Goal: Task Accomplishment & Management: Use online tool/utility

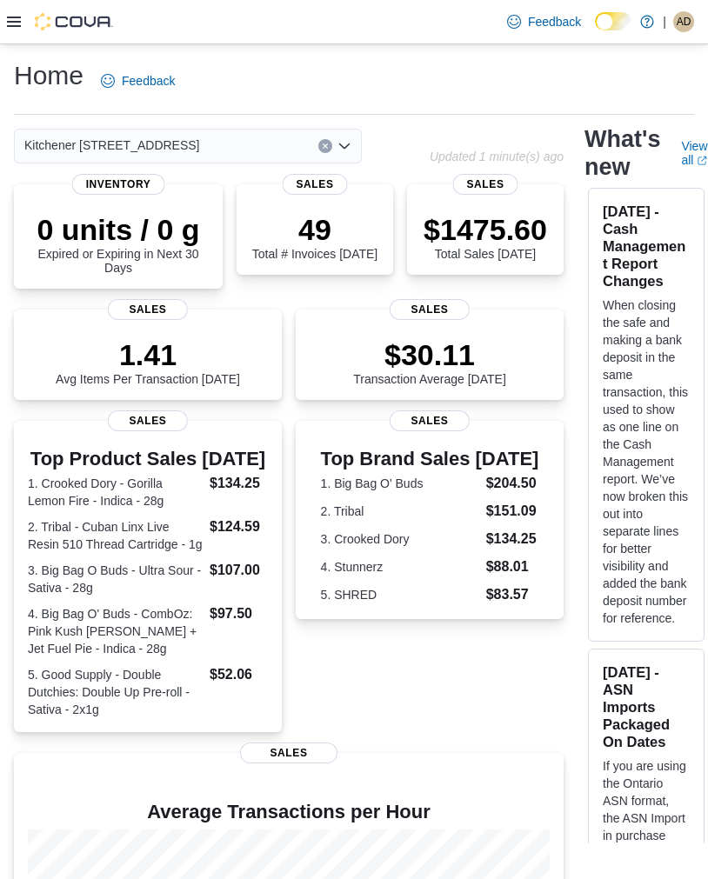
click at [10, 25] on icon at bounding box center [14, 22] width 14 height 14
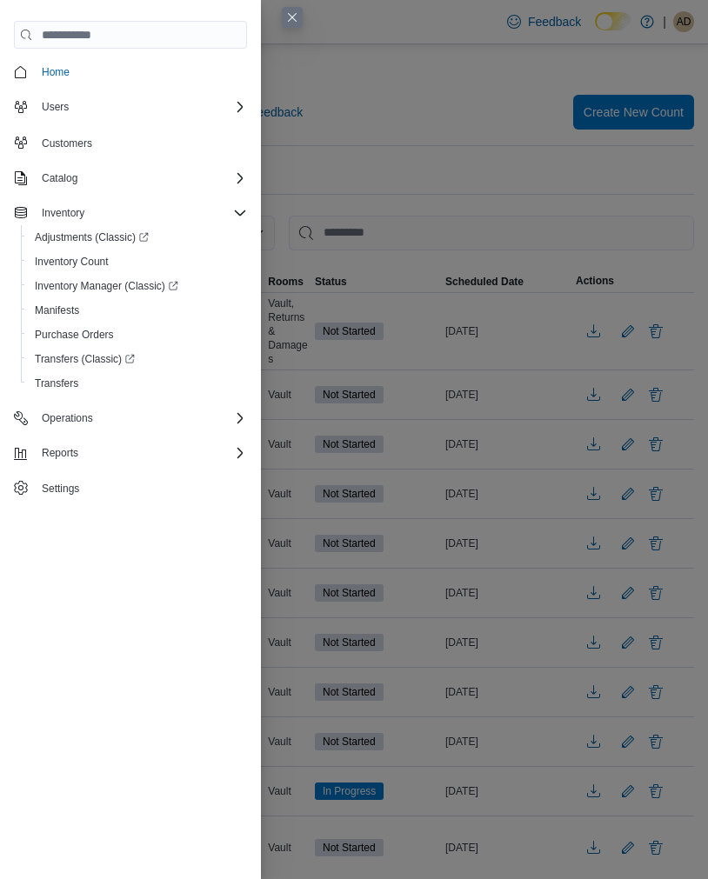
click at [290, 22] on button "Close this dialog" at bounding box center [292, 17] width 21 height 21
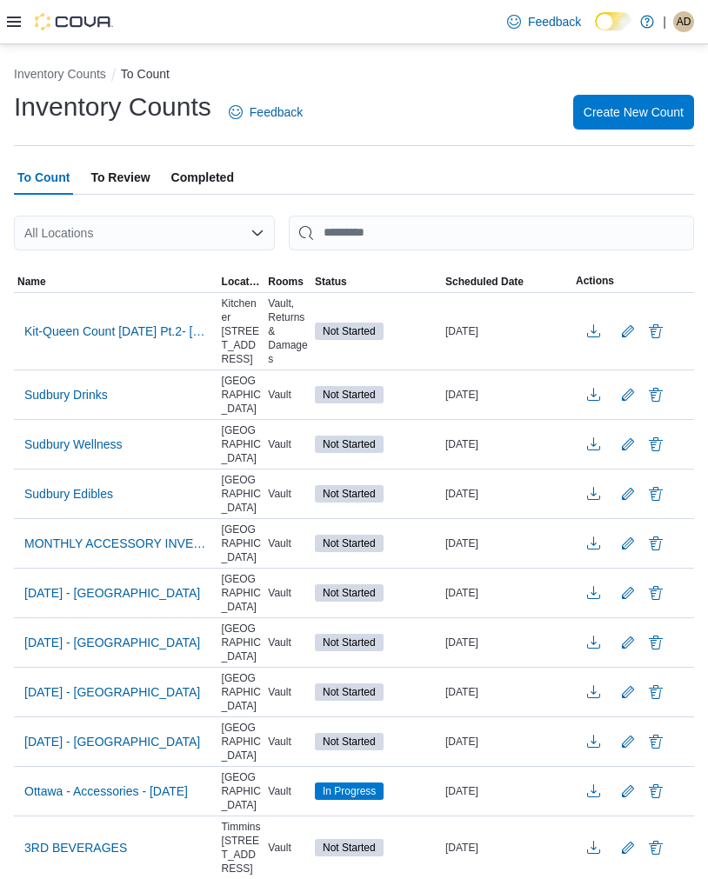
click at [165, 332] on span "Kit-Queen Count [DATE] Pt.2- [PERSON_NAME]" at bounding box center [115, 331] width 183 height 17
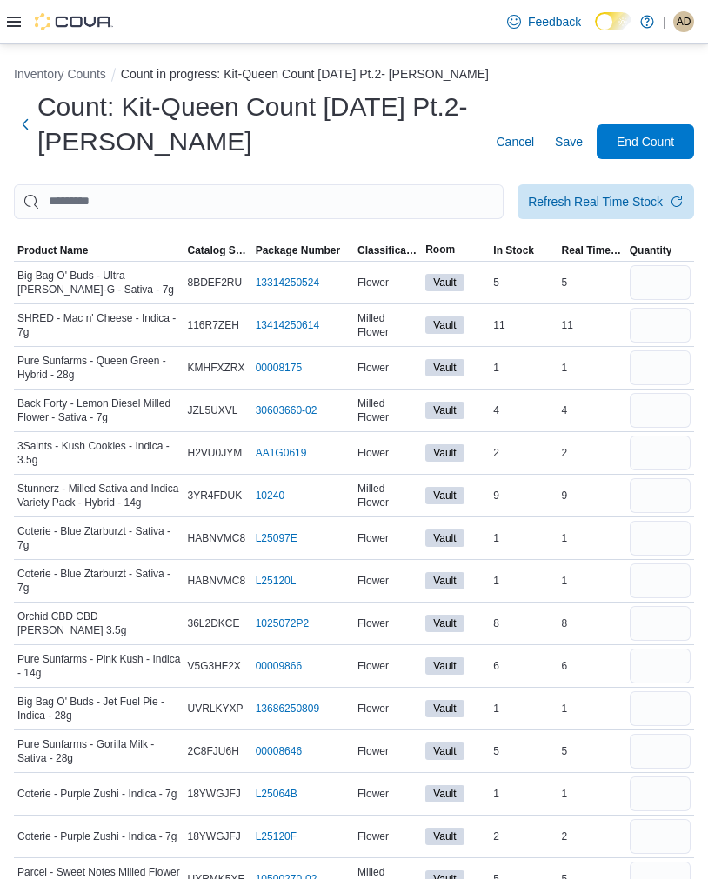
click at [51, 250] on span "Product Name" at bounding box center [52, 250] width 70 height 14
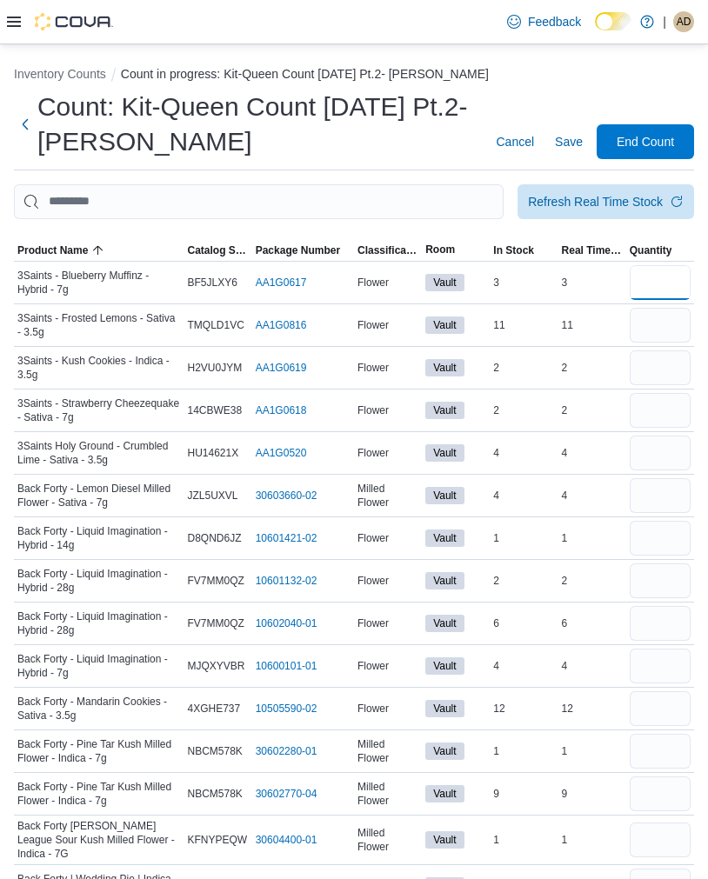
click at [656, 281] on input "number" at bounding box center [660, 282] width 61 height 35
type input "*"
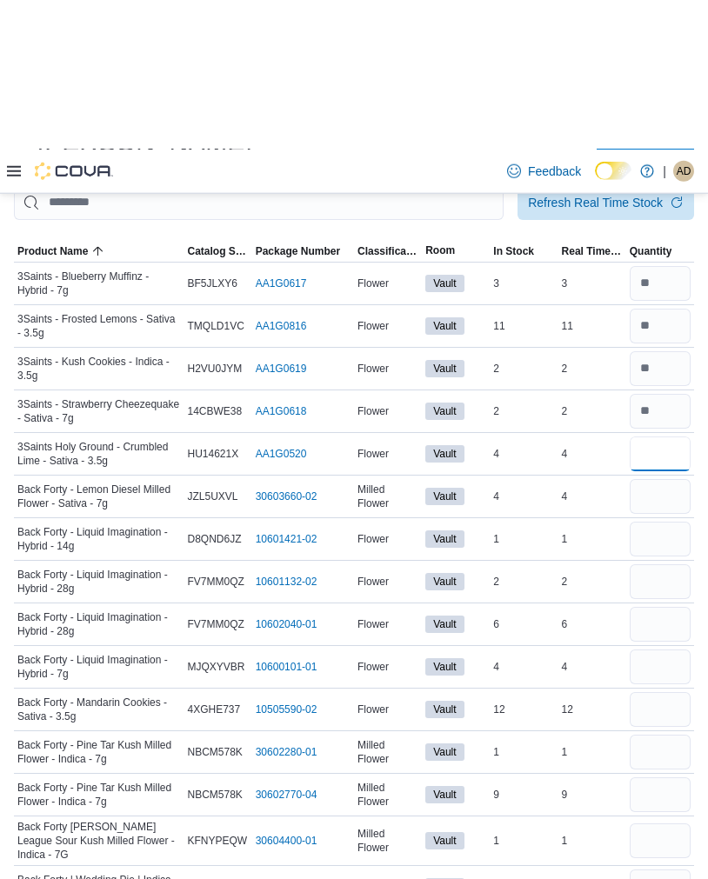
scroll to position [150, 0]
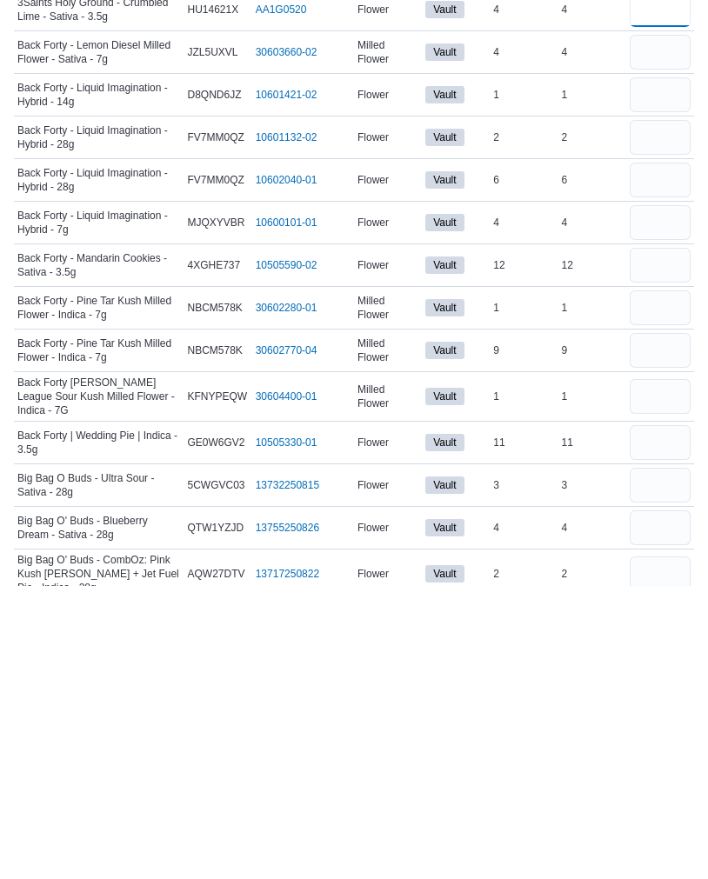
type input "*"
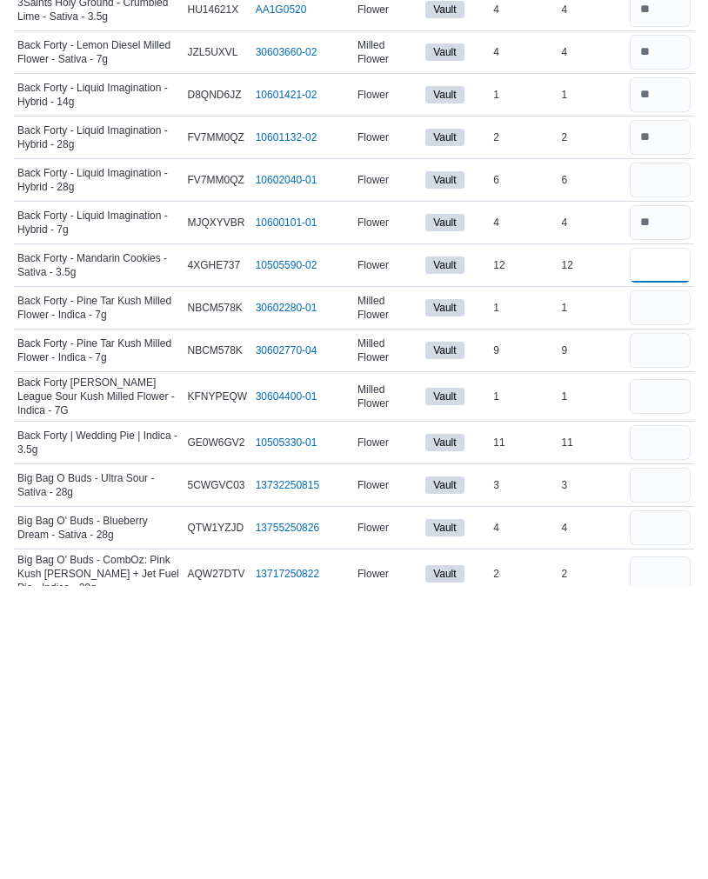
type input "*"
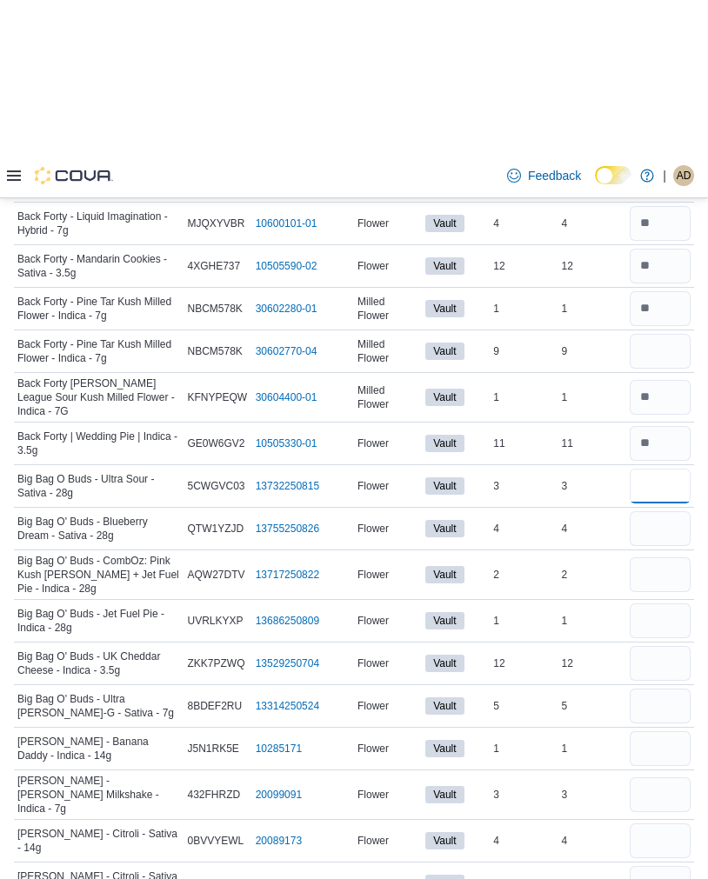
scroll to position [600, 0]
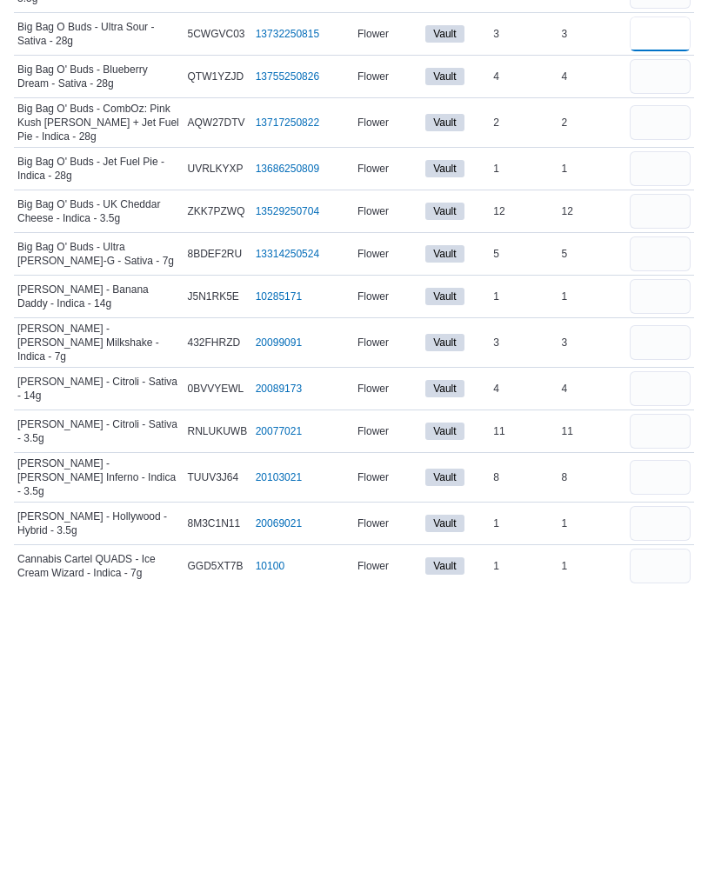
type input "*"
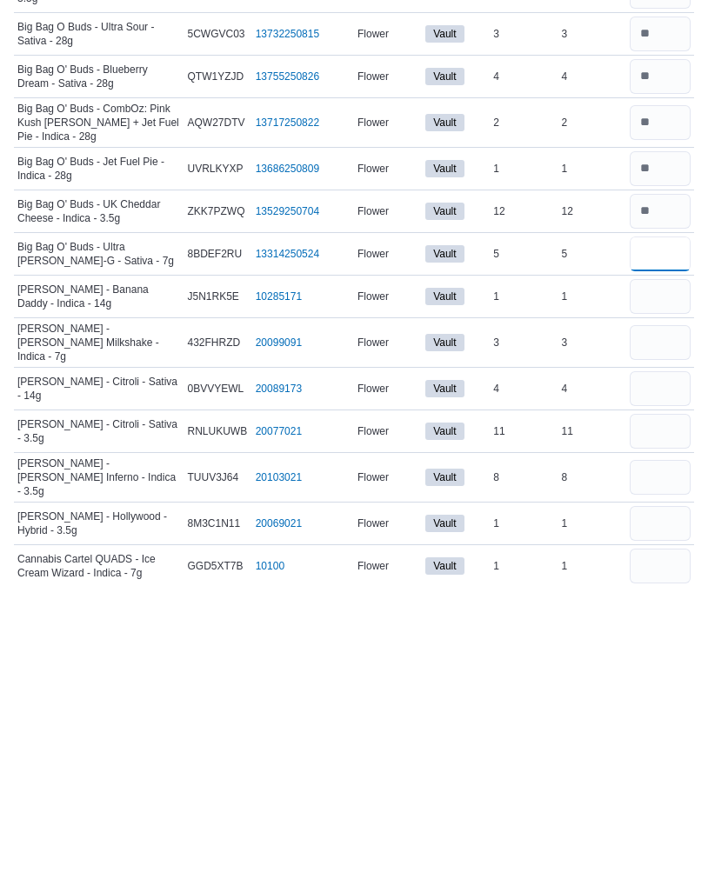
type input "*"
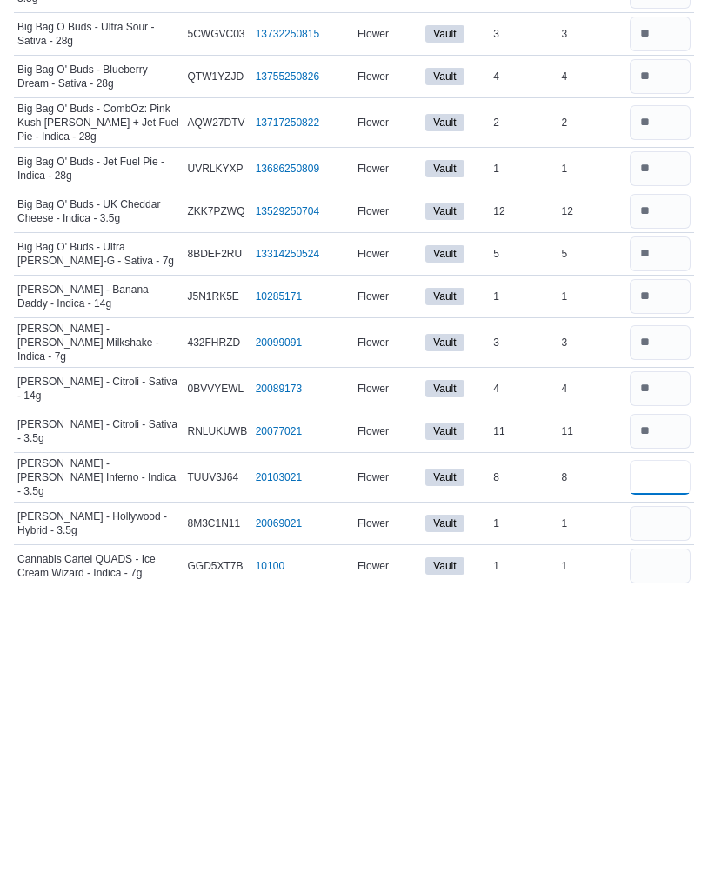
type input "*"
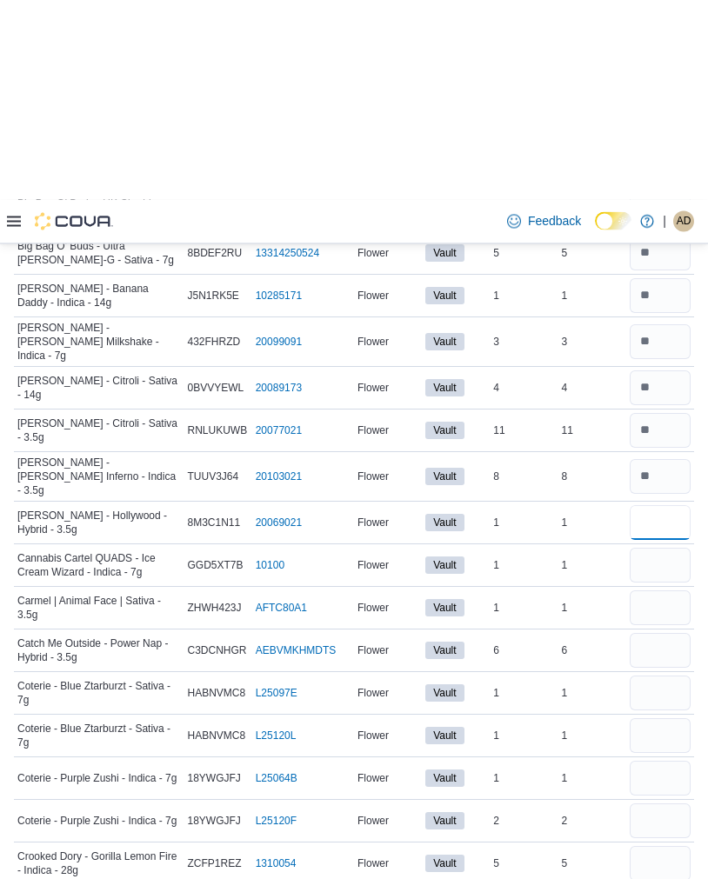
scroll to position [1098, 0]
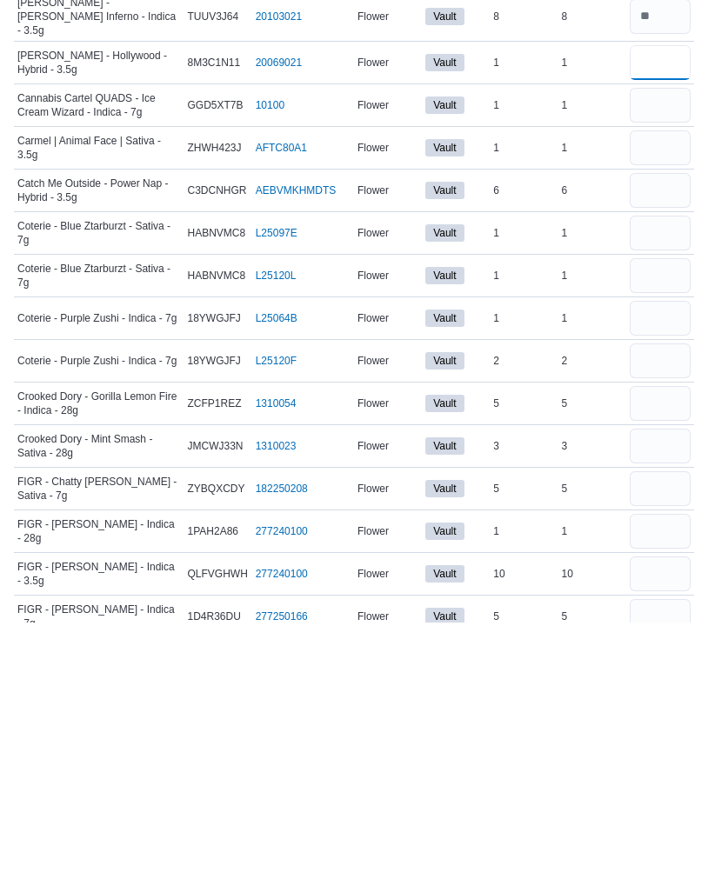
type input "*"
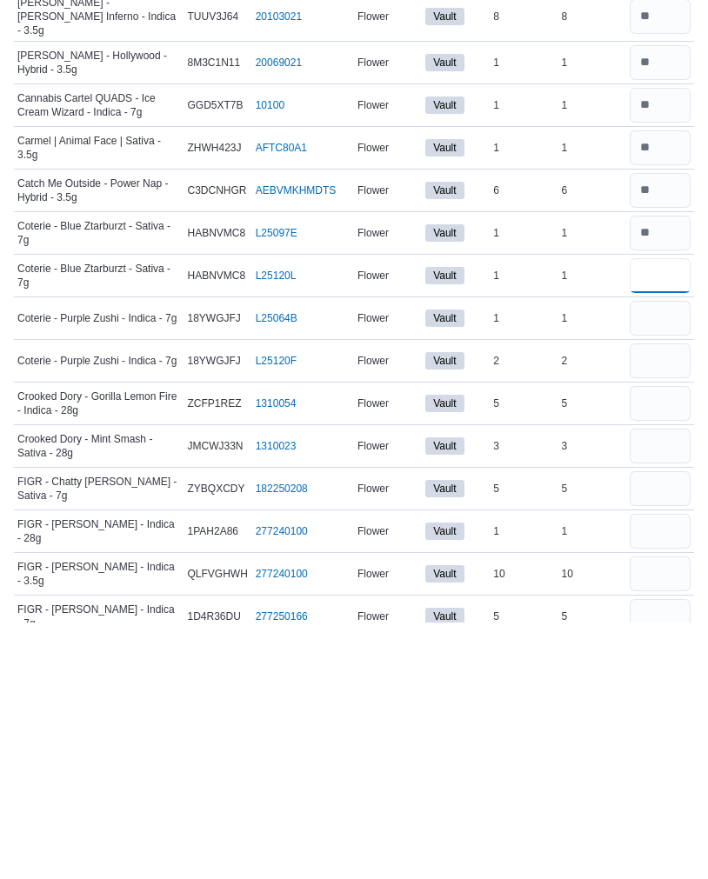
type input "*"
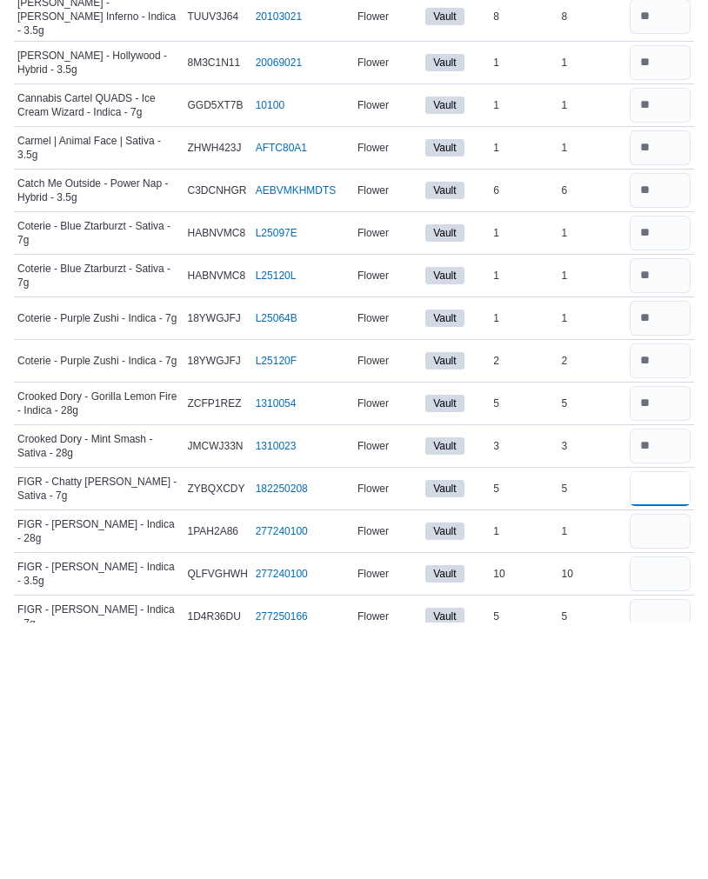
type input "*"
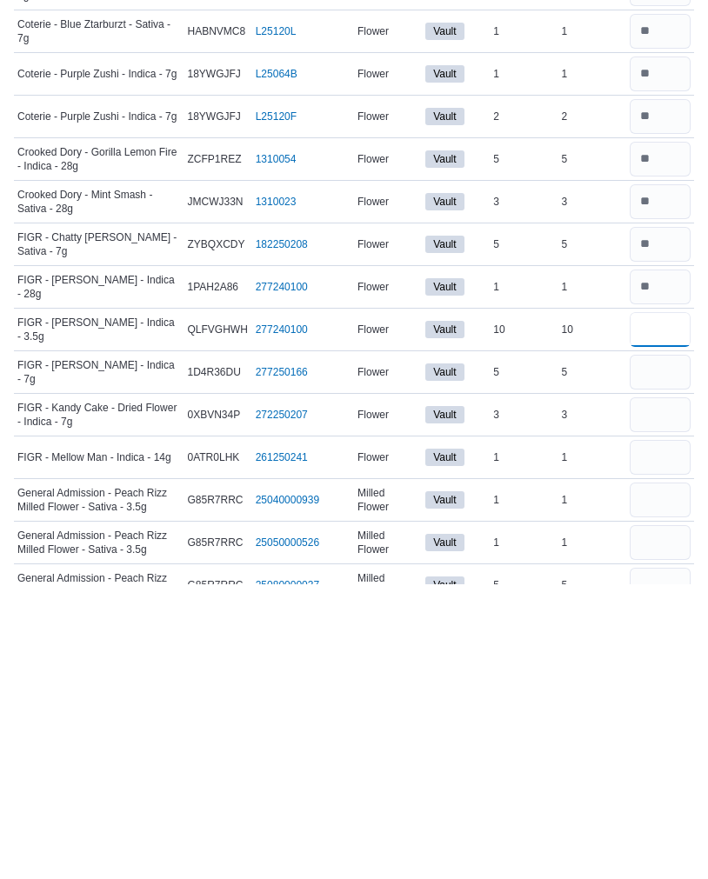
type input "*"
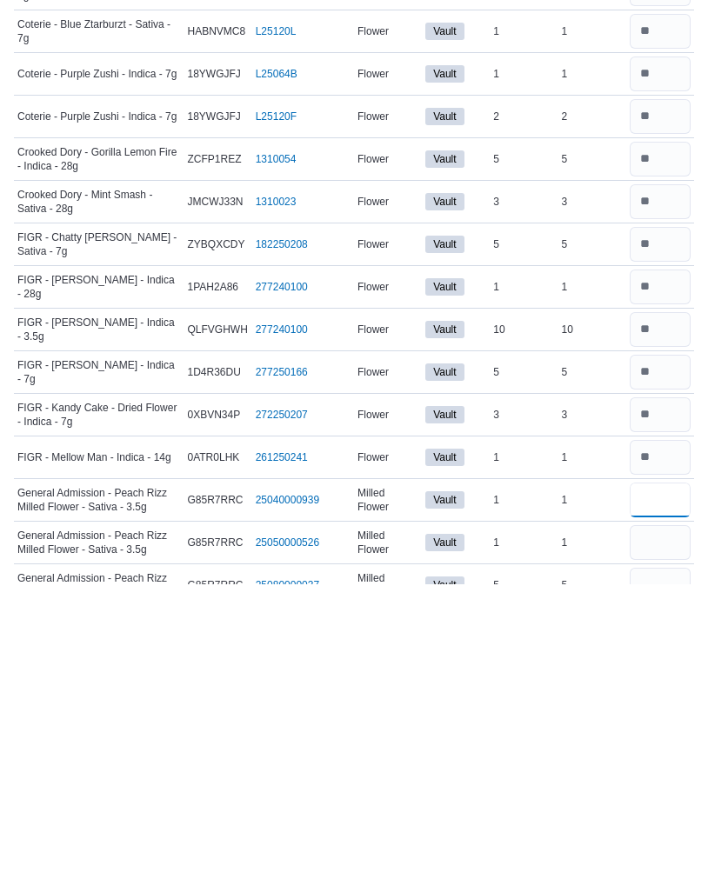
type input "*"
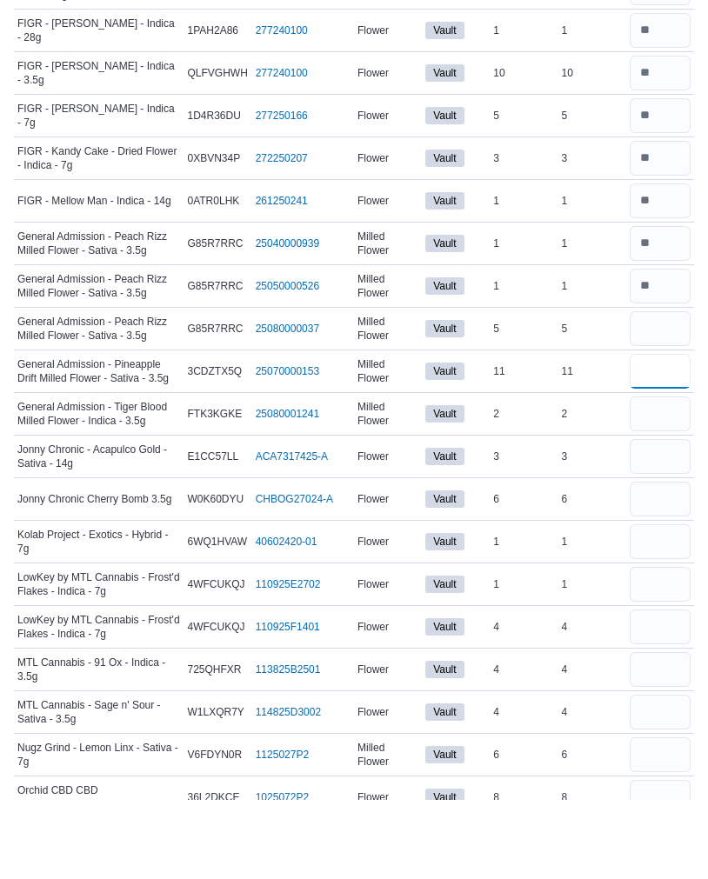
scroll to position [1779, 0]
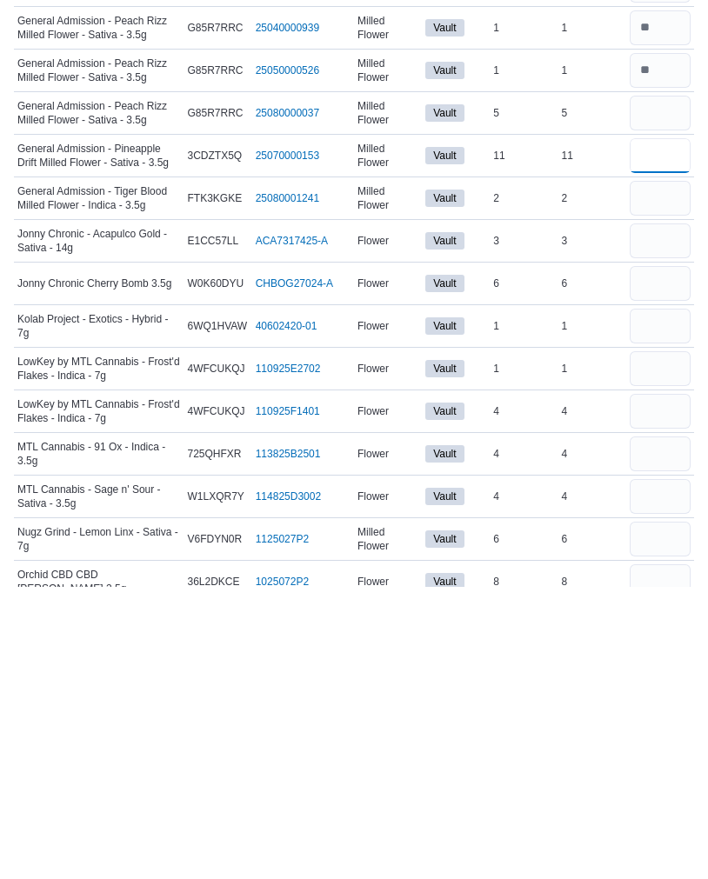
type input "*"
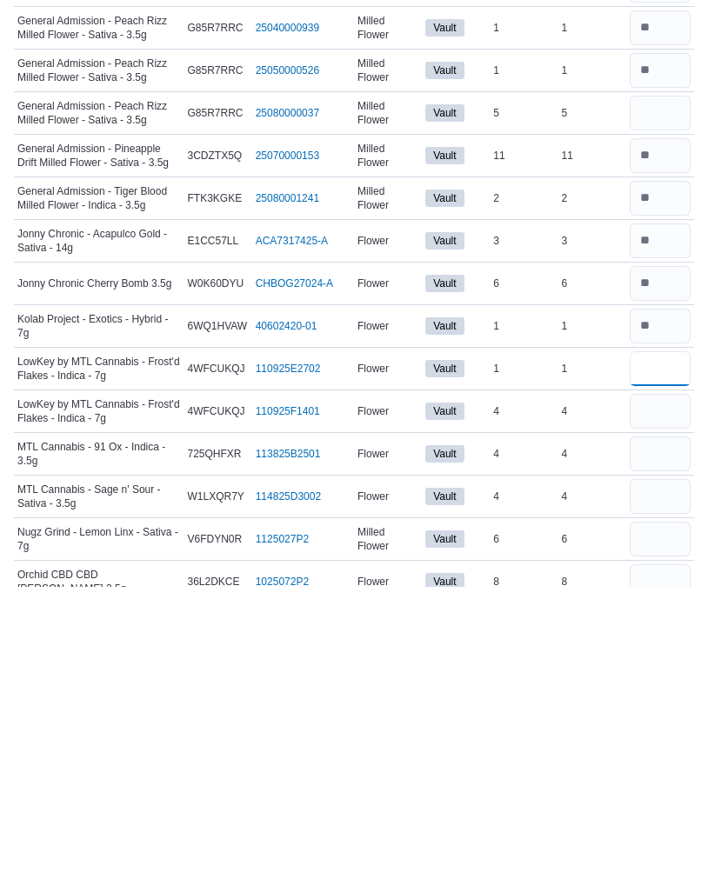
type input "*"
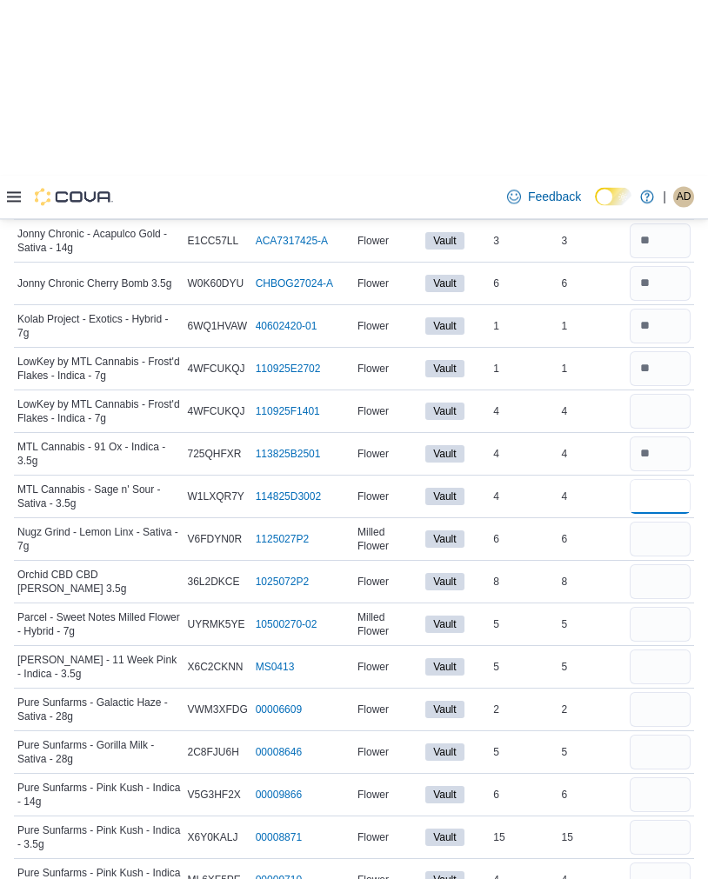
scroll to position [2248, 0]
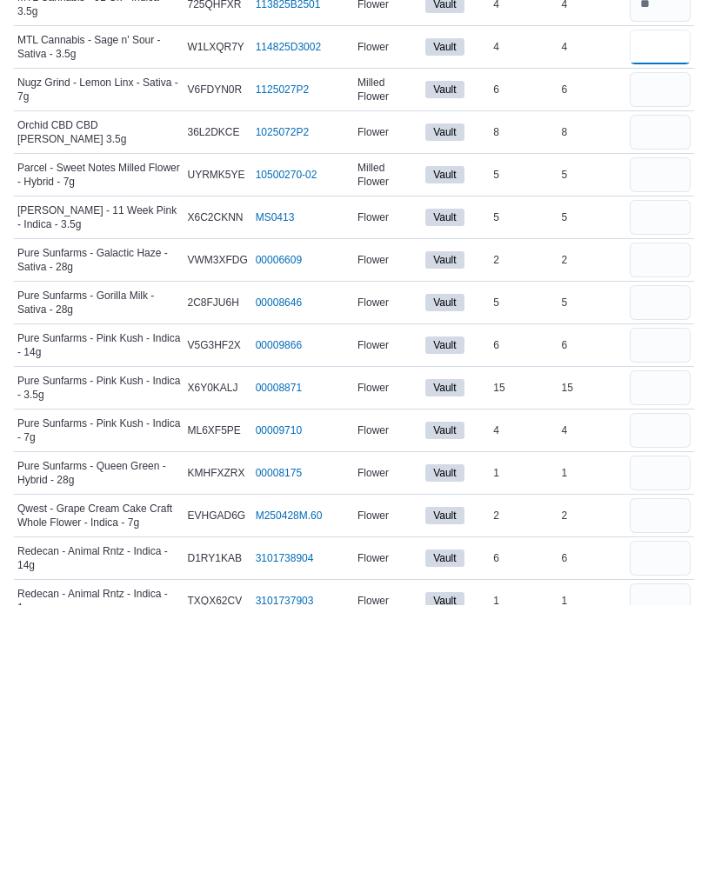
type input "*"
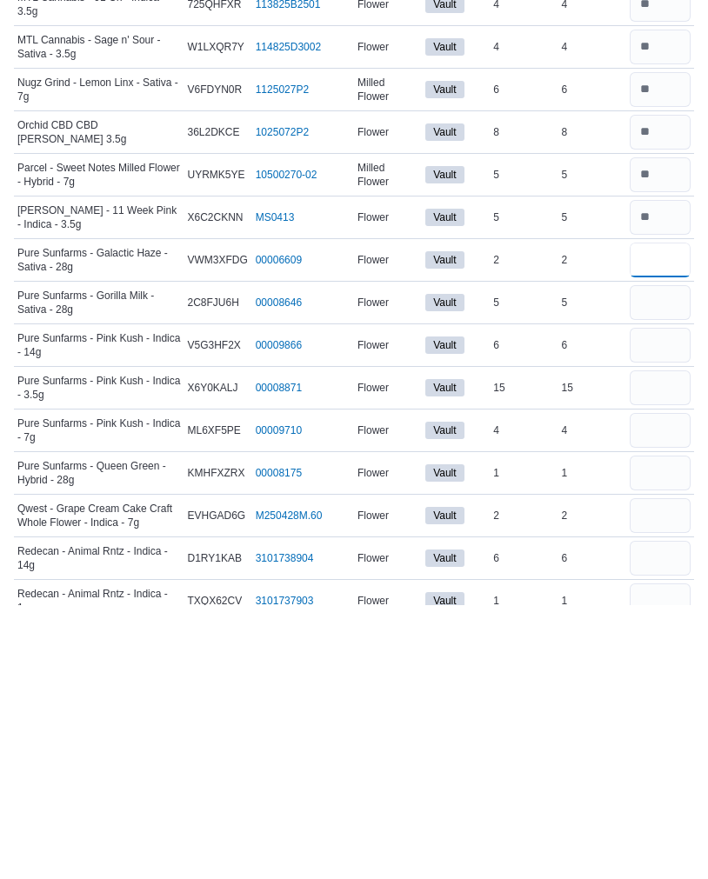
type input "*"
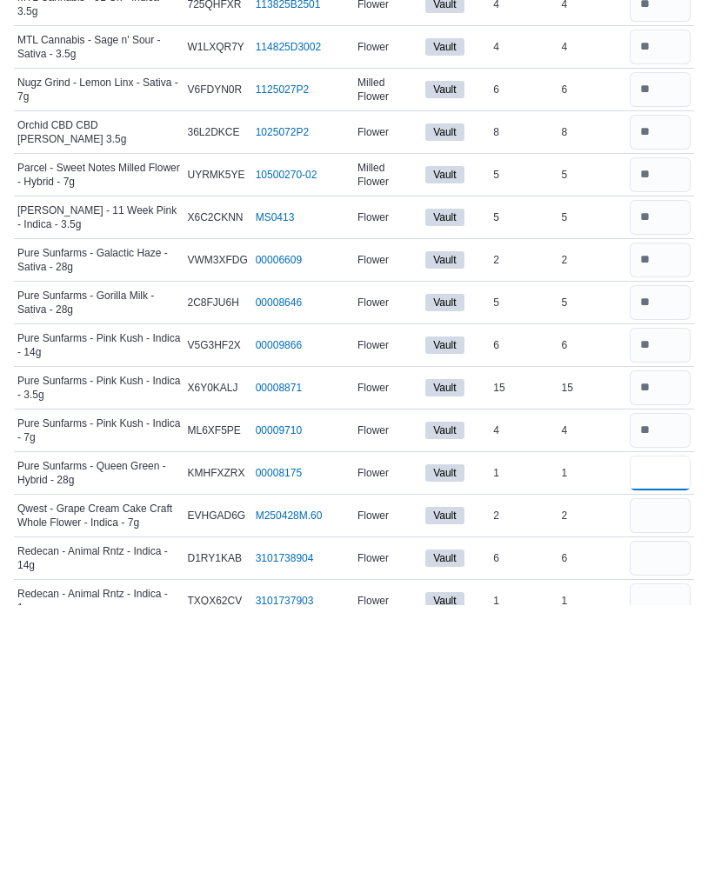
type input "*"
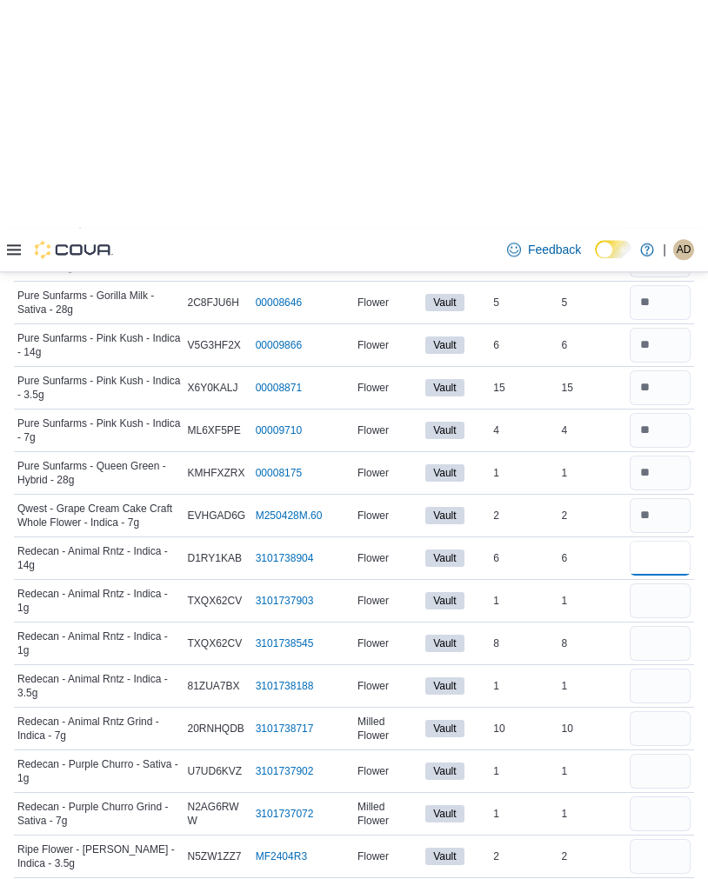
scroll to position [2751, 0]
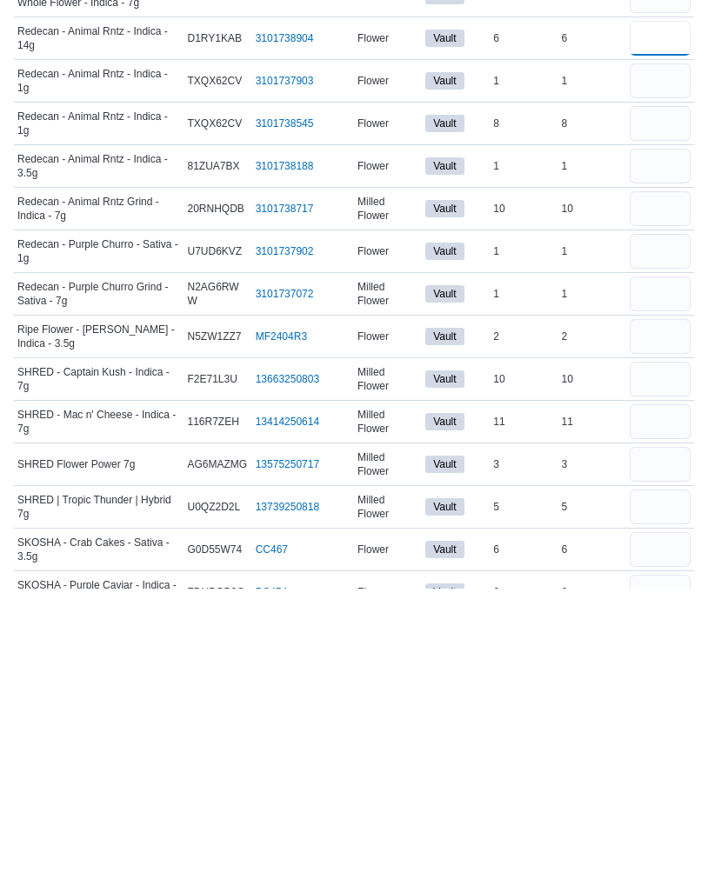
type input "*"
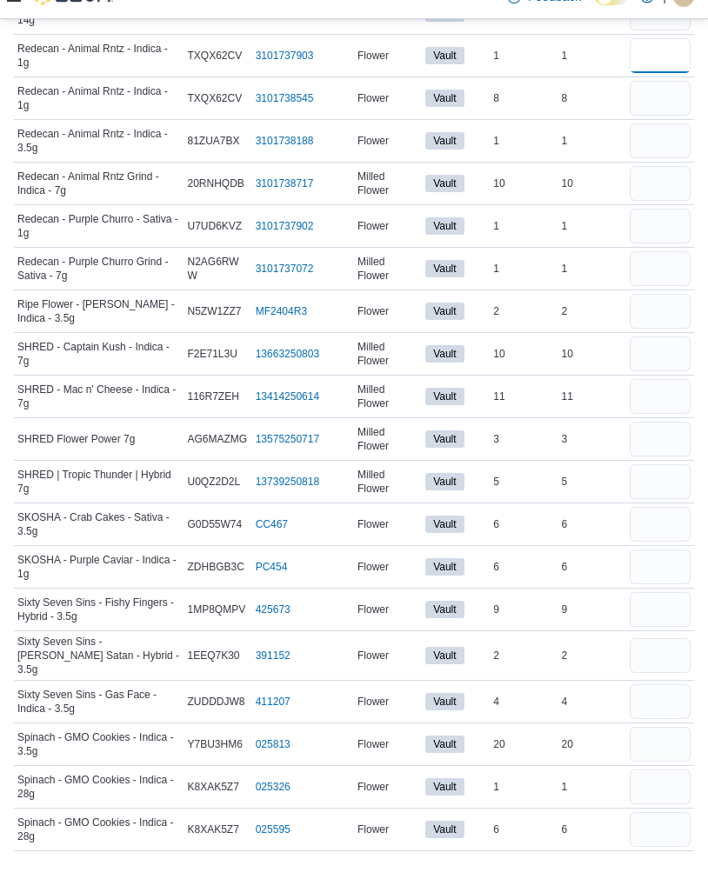
scroll to position [3042, 0]
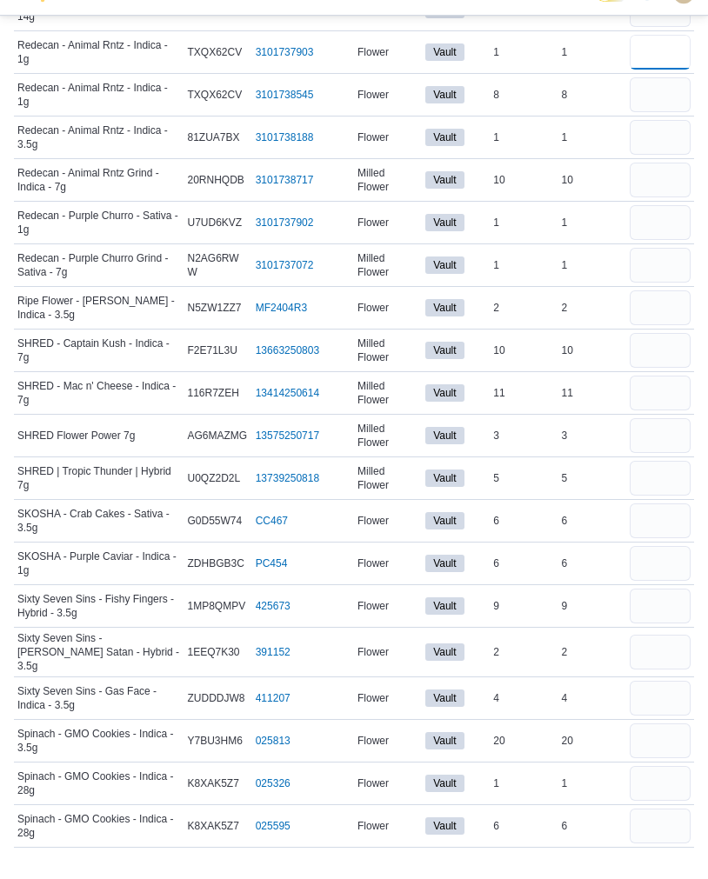
type input "*"
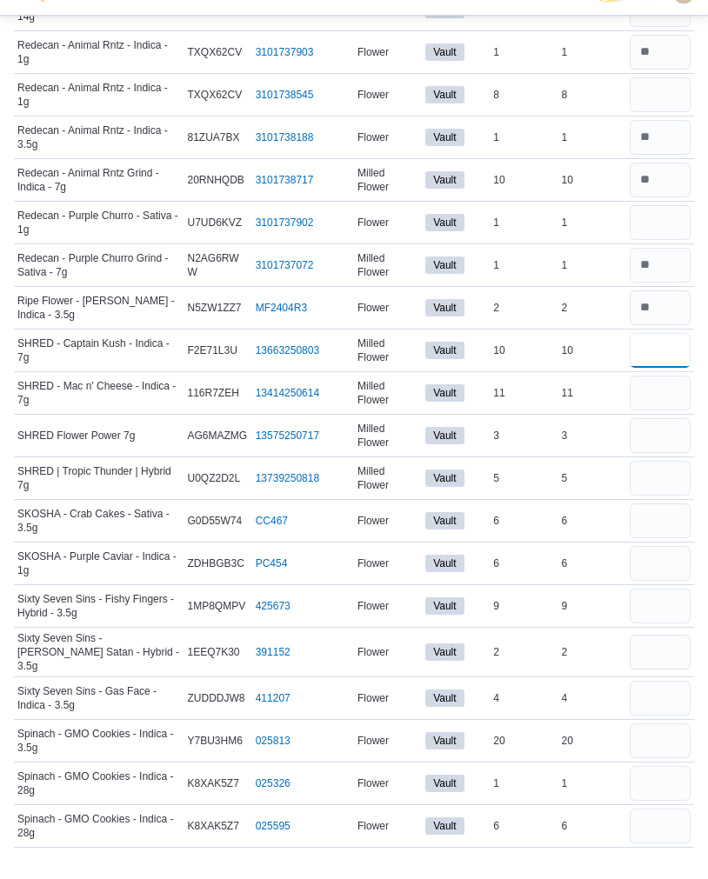
type input "*"
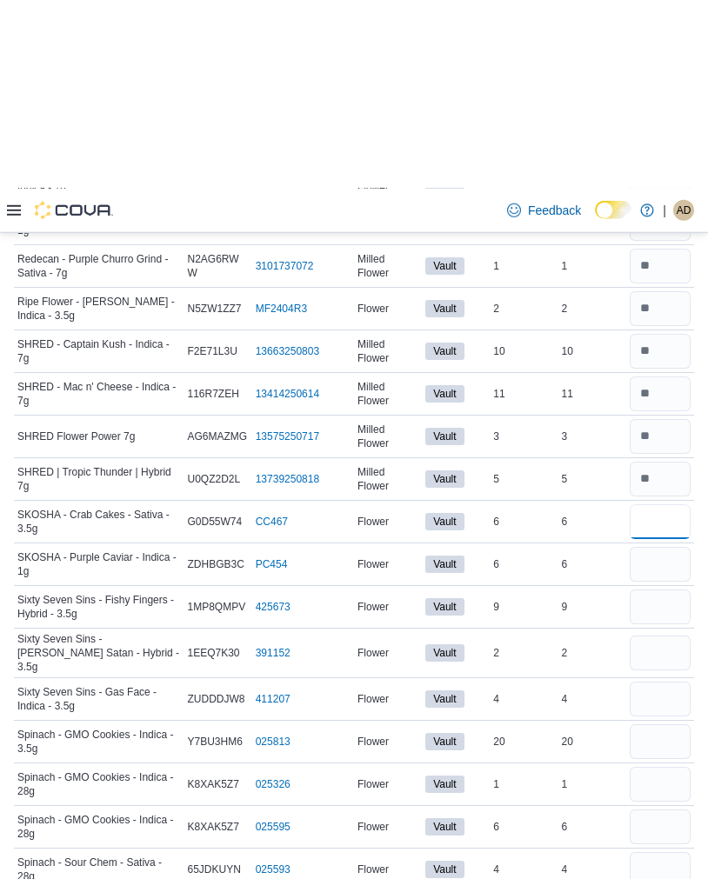
scroll to position [3259, 0]
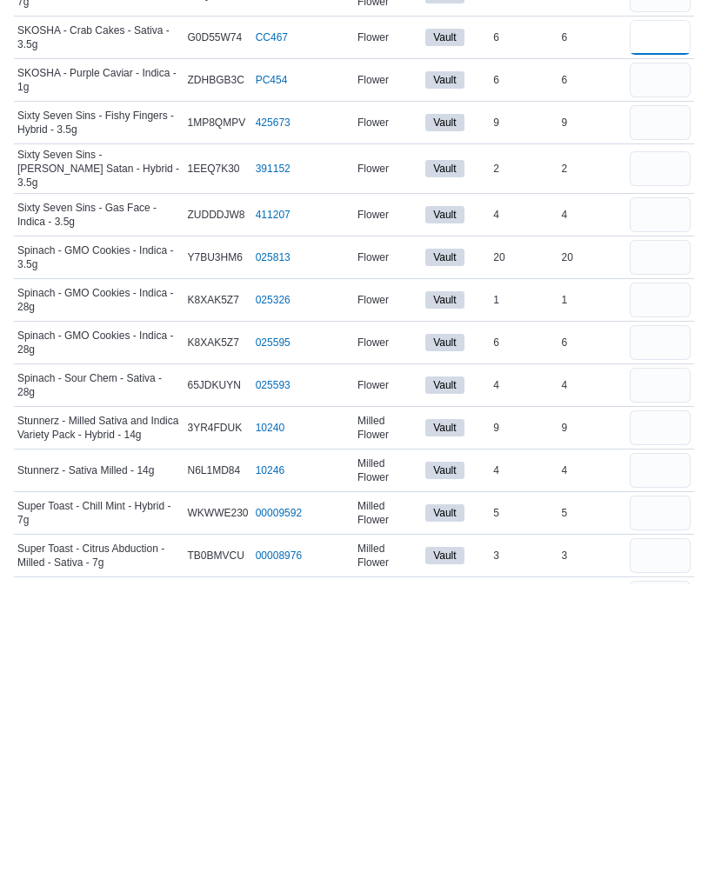
type input "*"
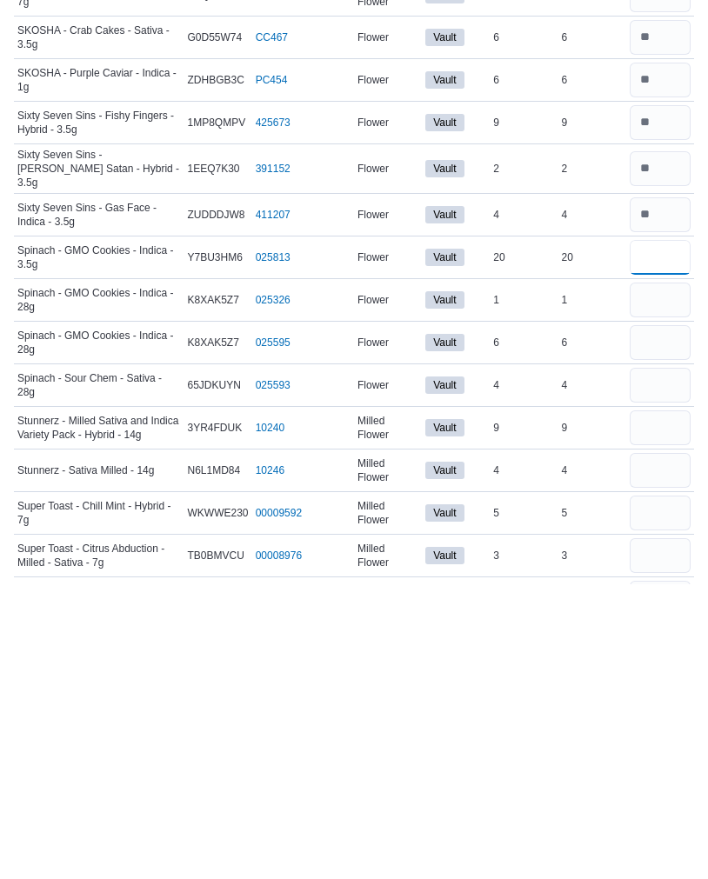
type input "*"
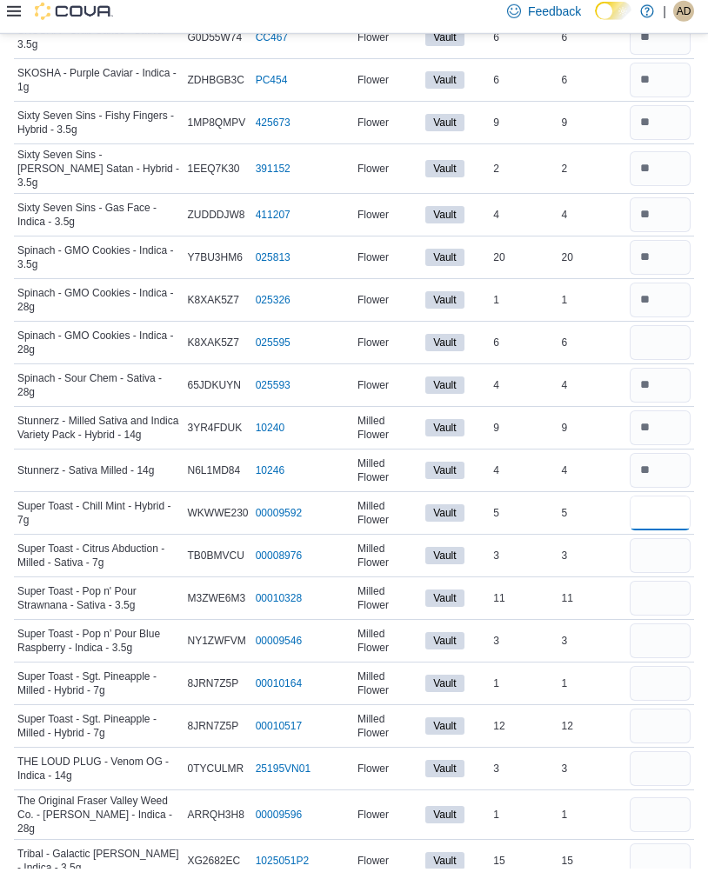
scroll to position [3827, 0]
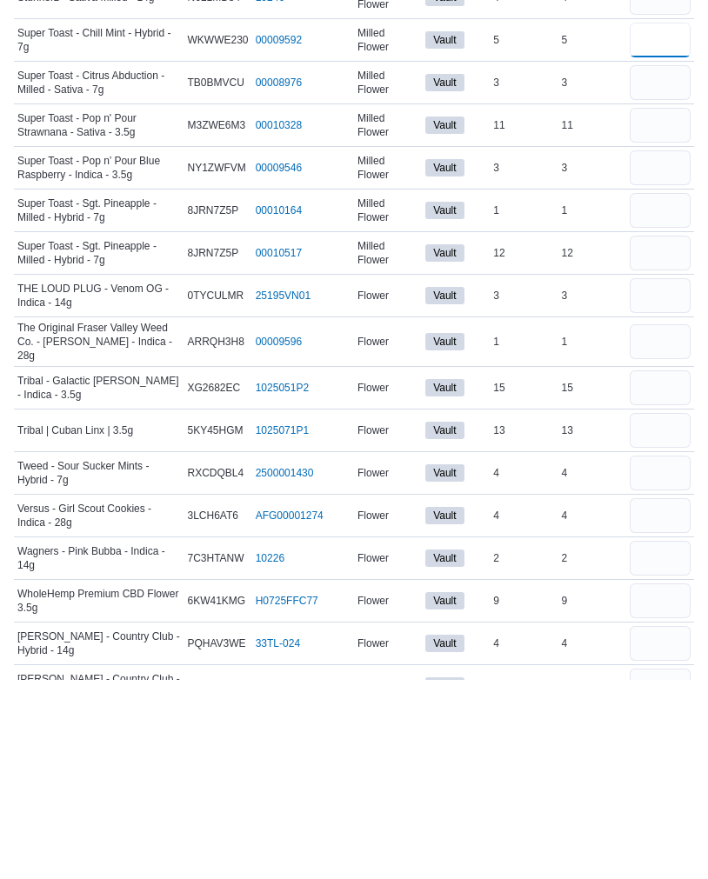
type input "*"
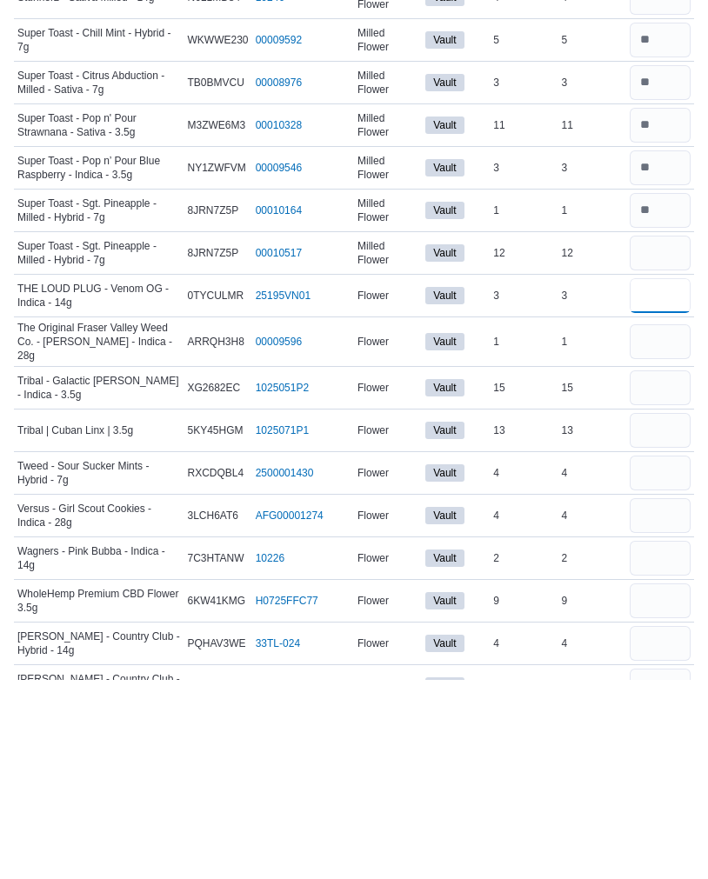
type input "*"
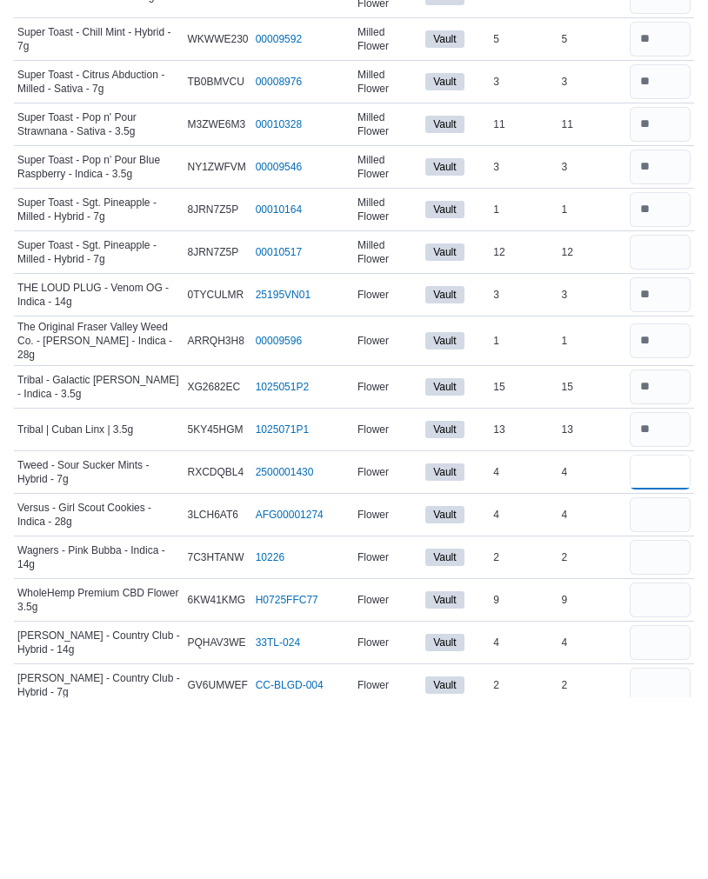
scroll to position [3932, 0]
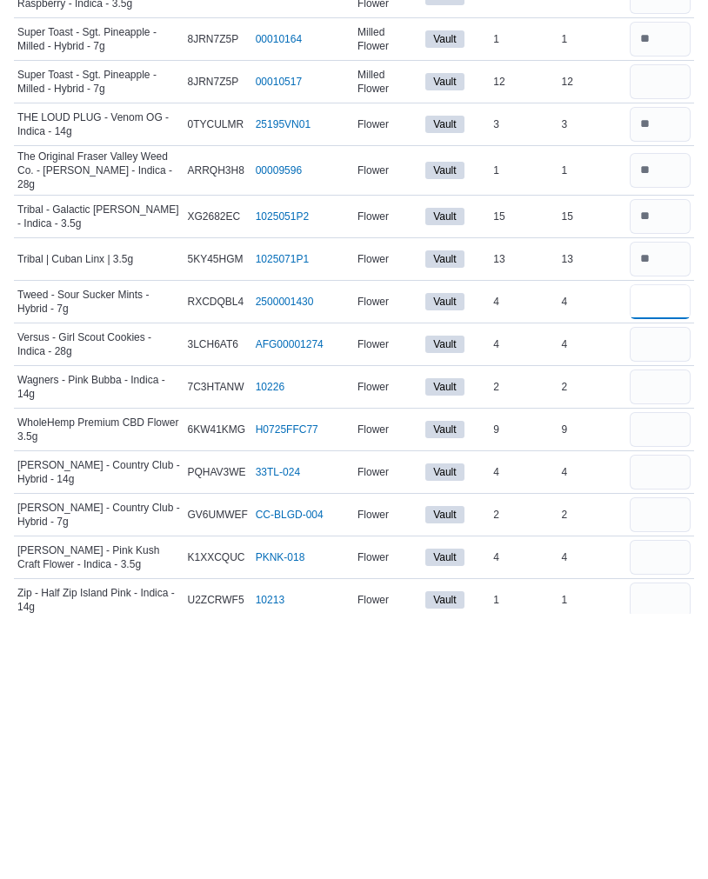
type input "*"
type input "**"
type input "*"
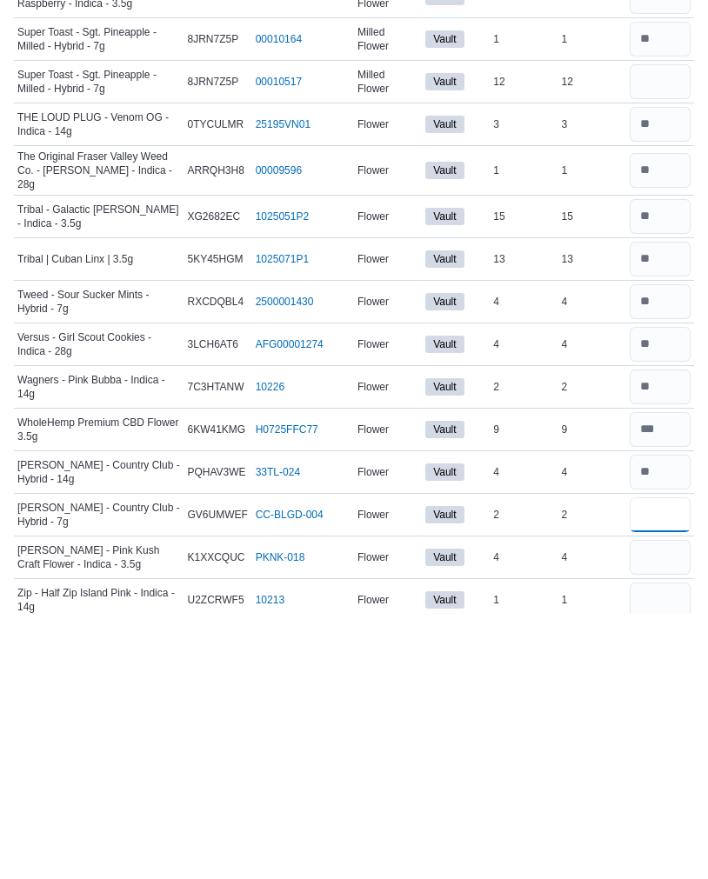
type input "*"
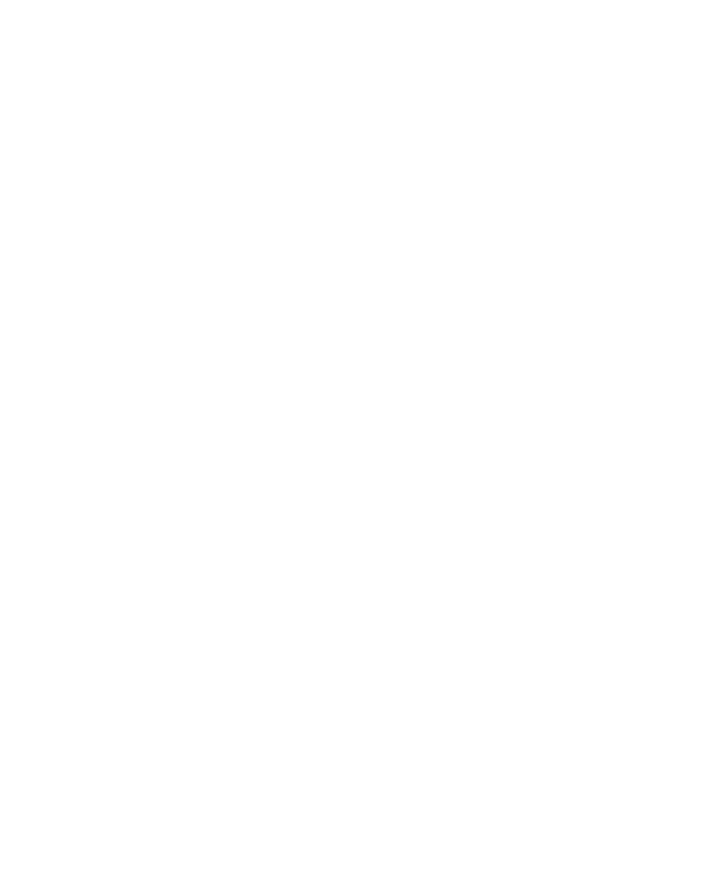
scroll to position [0, 0]
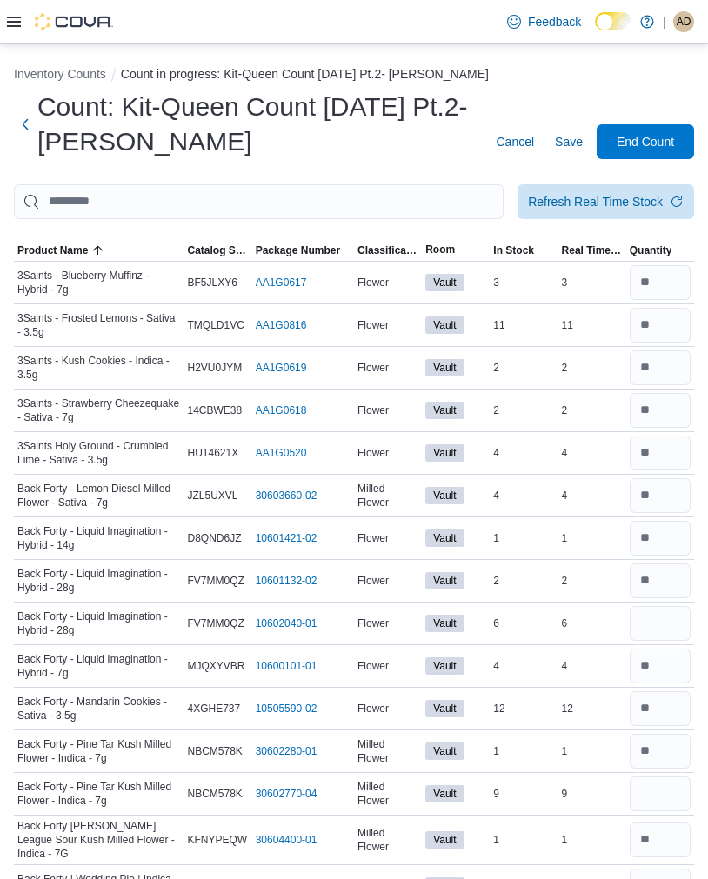
type input "*"
click at [665, 328] on input "number" at bounding box center [660, 325] width 61 height 35
type input "**"
type input "*"
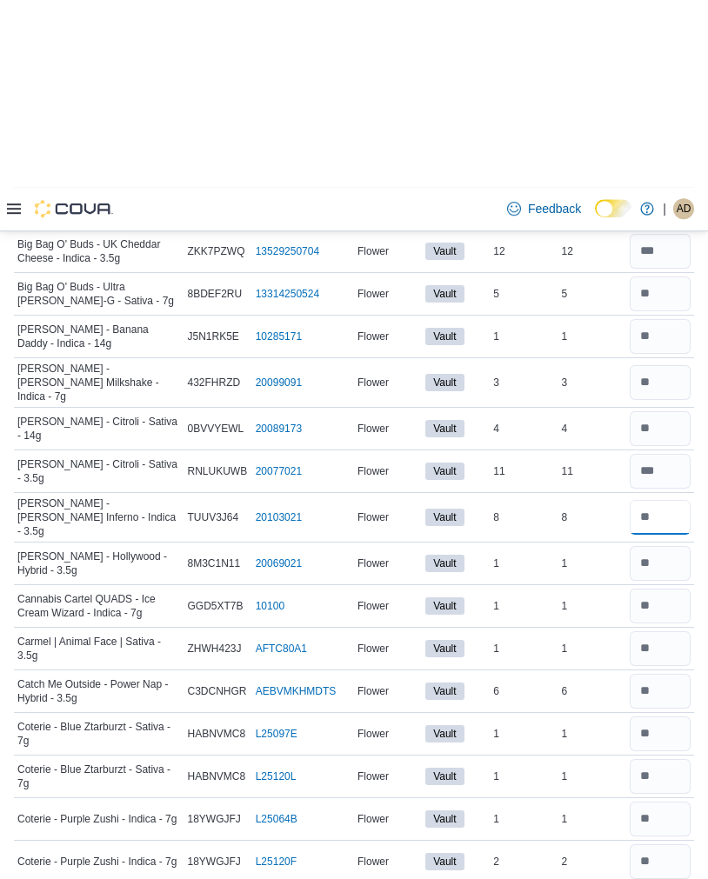
scroll to position [1043, 0]
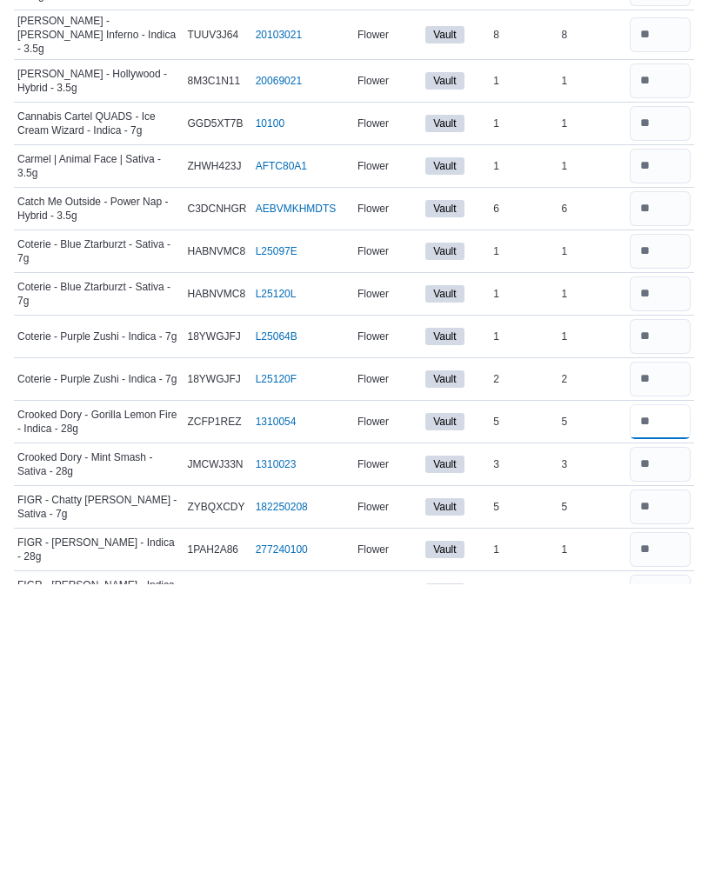
click at [682, 606] on input "number" at bounding box center [660, 716] width 61 height 35
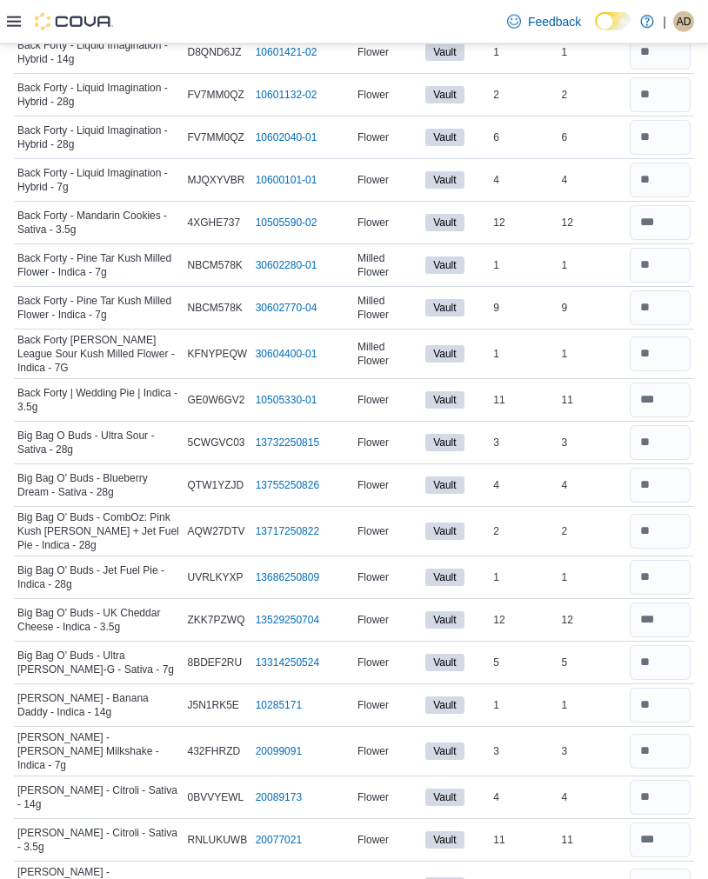
scroll to position [0, 0]
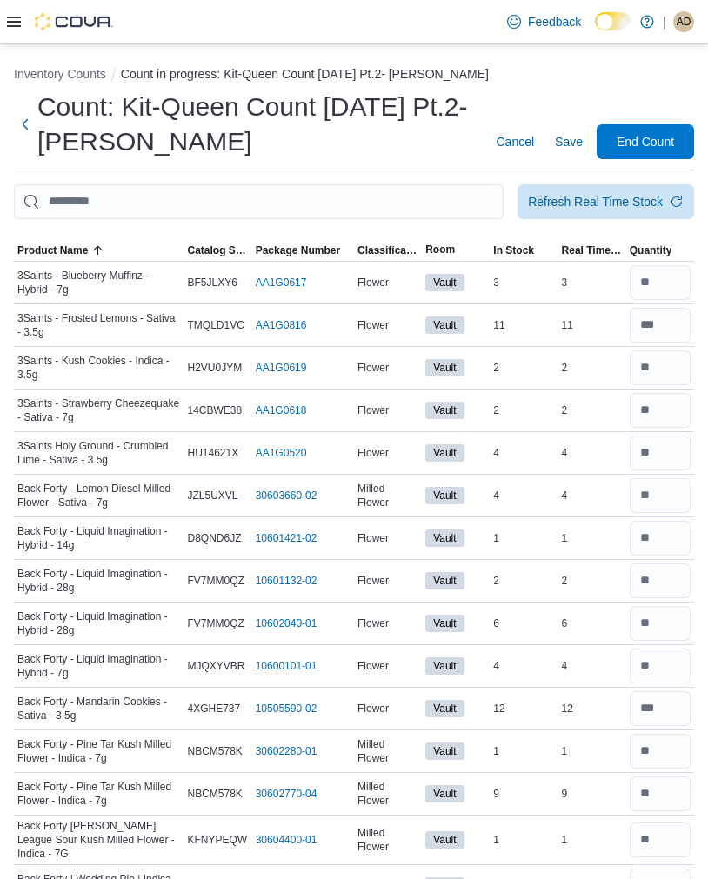
click at [643, 139] on span "End Count" at bounding box center [645, 141] width 57 height 17
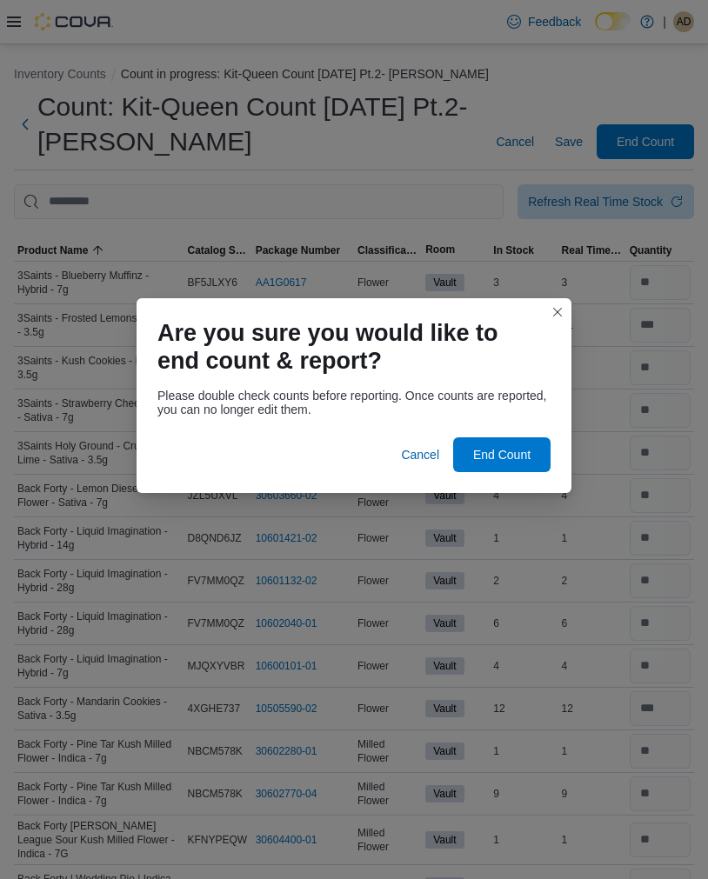
click at [504, 450] on span "End Count" at bounding box center [501, 454] width 57 height 17
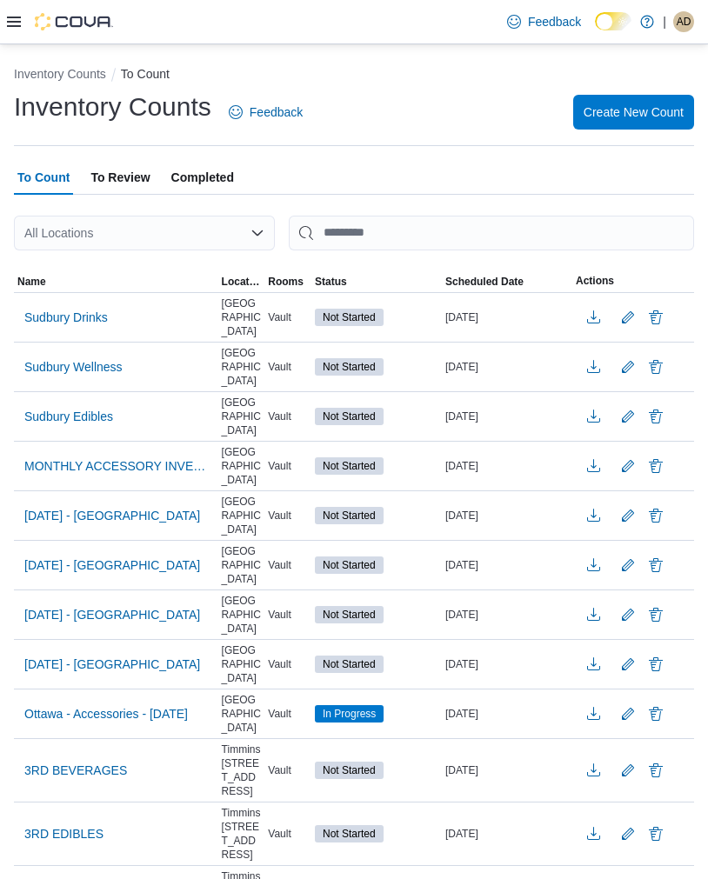
click at [691, 30] on div "| AD [PERSON_NAME]" at bounding box center [678, 21] width 31 height 21
